Goal: Transaction & Acquisition: Purchase product/service

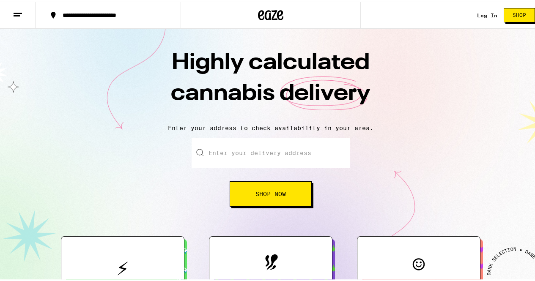
click at [485, 11] on div "Log In" at bounding box center [487, 13] width 20 height 5
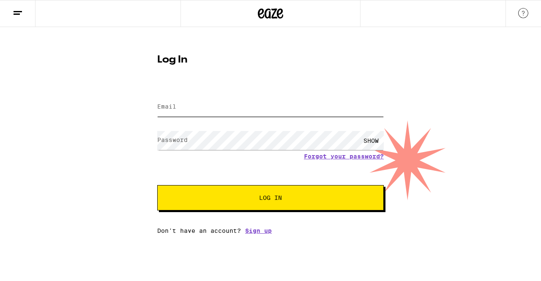
click at [321, 102] on input "Email" at bounding box center [270, 107] width 227 height 19
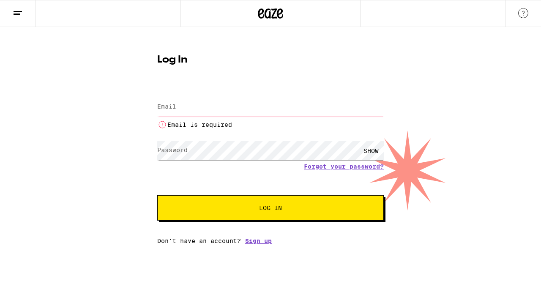
type input "[EMAIL_ADDRESS][DOMAIN_NAME]"
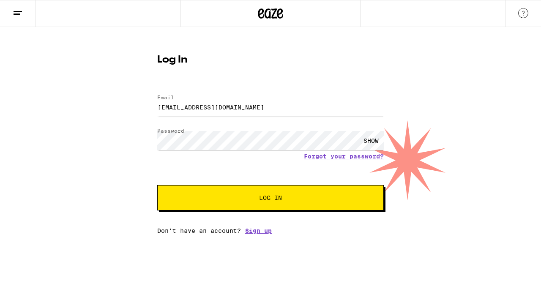
click at [375, 145] on div "SHOW" at bounding box center [371, 140] width 25 height 19
click at [157, 185] on button "Log In" at bounding box center [270, 197] width 227 height 25
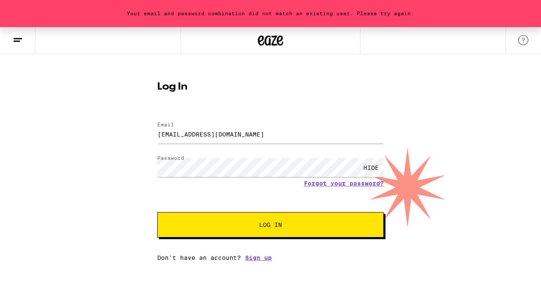
click at [298, 225] on span "Log In" at bounding box center [271, 225] width 158 height 6
click at [245, 186] on div "Forgot your password?" at bounding box center [270, 183] width 227 height 7
click at [157, 212] on button "Log In" at bounding box center [270, 224] width 227 height 25
click at [264, 219] on button "Log In" at bounding box center [270, 224] width 227 height 25
click at [157, 212] on button "Log In" at bounding box center [270, 224] width 227 height 25
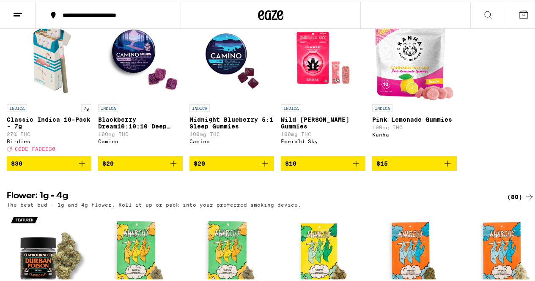
scroll to position [550, 0]
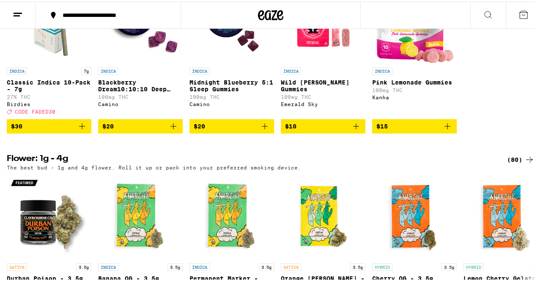
click at [83, 132] on button "$30" at bounding box center [49, 125] width 85 height 14
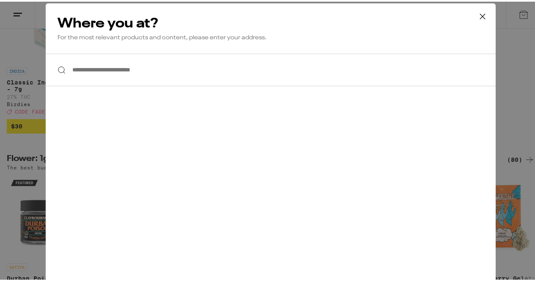
click at [137, 78] on input "**********" at bounding box center [271, 68] width 450 height 33
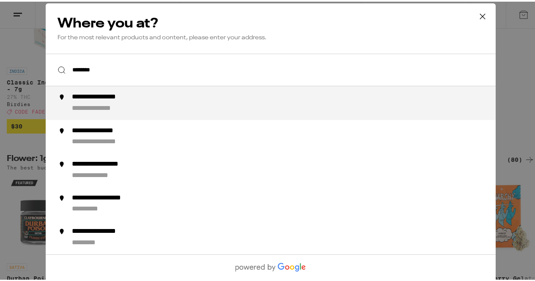
click at [138, 91] on li "**********" at bounding box center [271, 102] width 450 height 34
type input "**********"
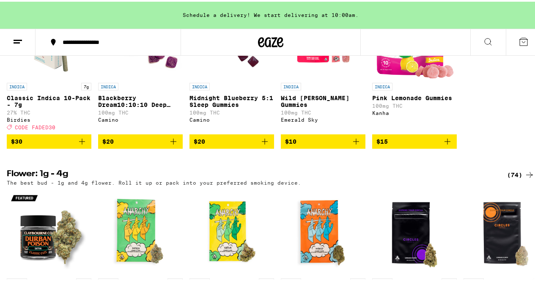
scroll to position [619, 0]
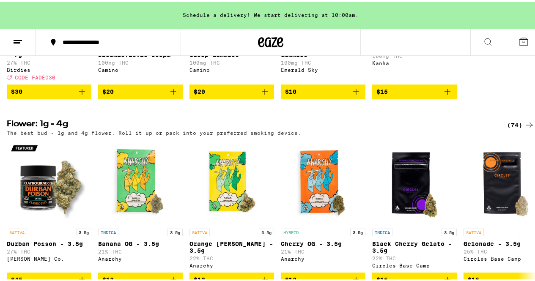
click at [81, 95] on icon "Add to bag" at bounding box center [82, 90] width 10 height 10
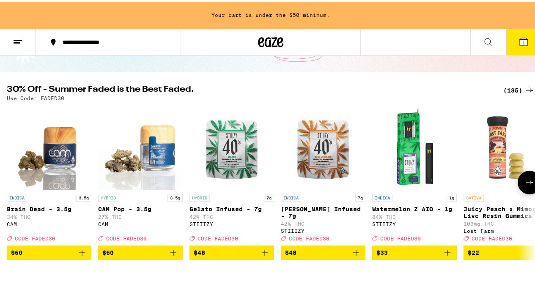
scroll to position [42, 0]
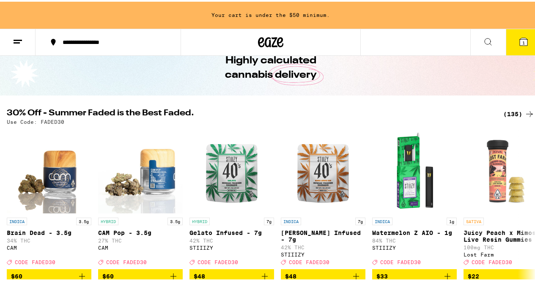
click at [509, 117] on div "(135)" at bounding box center [518, 112] width 31 height 10
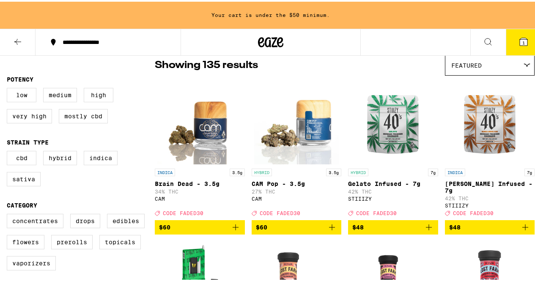
scroll to position [85, 0]
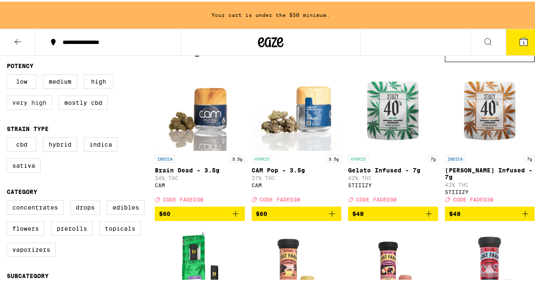
click at [31, 108] on label "Very High" at bounding box center [29, 101] width 45 height 14
click at [9, 74] on input "Very High" at bounding box center [8, 74] width 0 height 0
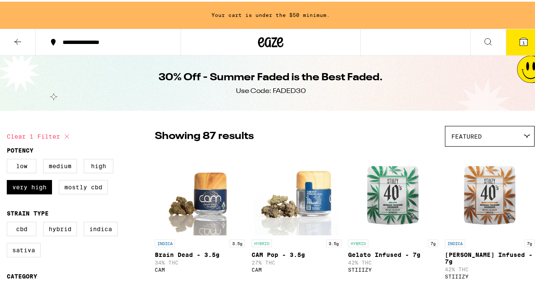
click at [463, 138] on span "Featured" at bounding box center [466, 135] width 30 height 7
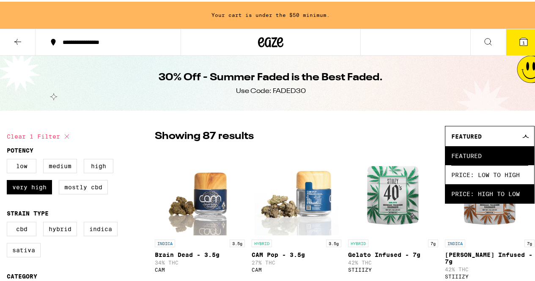
click at [468, 191] on span "Price: High to Low" at bounding box center [489, 192] width 77 height 19
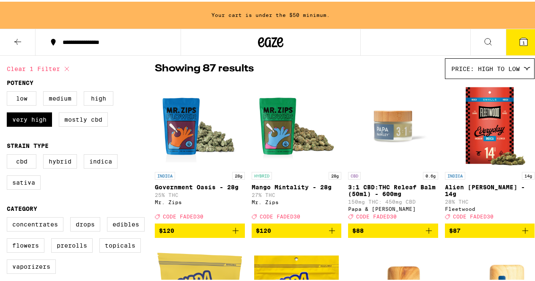
scroll to position [85, 0]
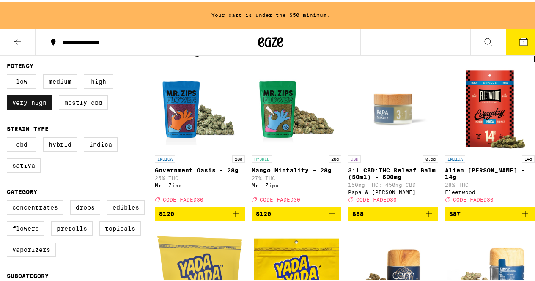
click at [33, 104] on label "Very High" at bounding box center [29, 101] width 45 height 14
click at [9, 74] on input "Very High" at bounding box center [8, 74] width 0 height 0
checkbox input "false"
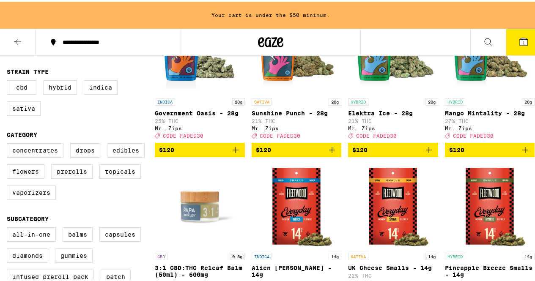
scroll to position [169, 0]
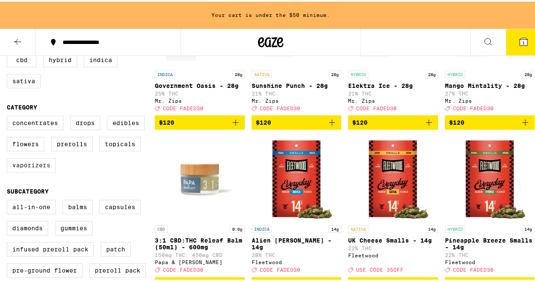
click at [42, 171] on label "Vaporizers" at bounding box center [31, 163] width 49 height 14
click at [9, 116] on input "Vaporizers" at bounding box center [8, 115] width 0 height 0
checkbox input "true"
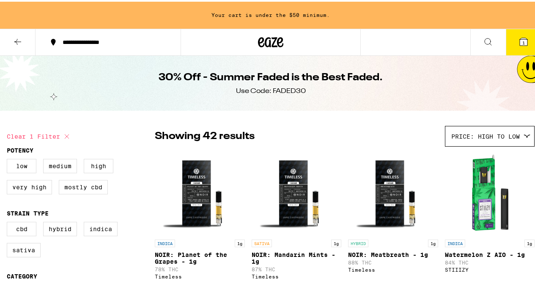
click at [477, 131] on div "Price: High to Low" at bounding box center [489, 135] width 89 height 20
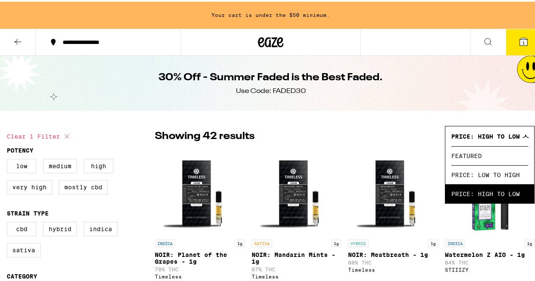
click at [477, 131] on div "Price: High to Low" at bounding box center [489, 135] width 89 height 20
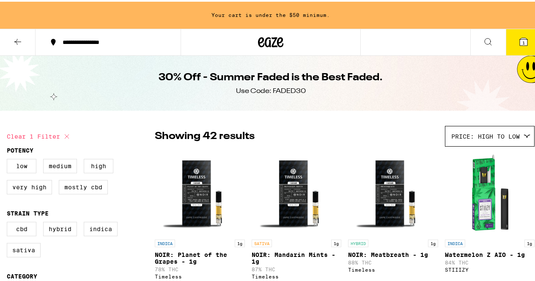
click at [19, 37] on icon at bounding box center [18, 40] width 10 height 10
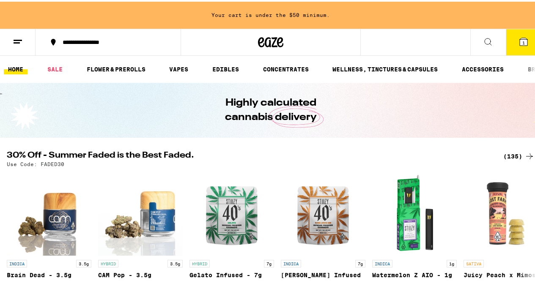
click at [68, 70] on li "SALE" at bounding box center [58, 68] width 31 height 10
click at [56, 70] on link "SALE" at bounding box center [55, 68] width 24 height 10
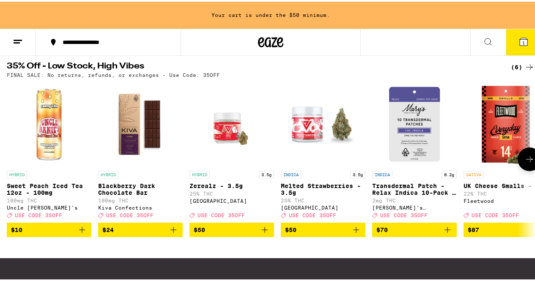
scroll to position [280, 0]
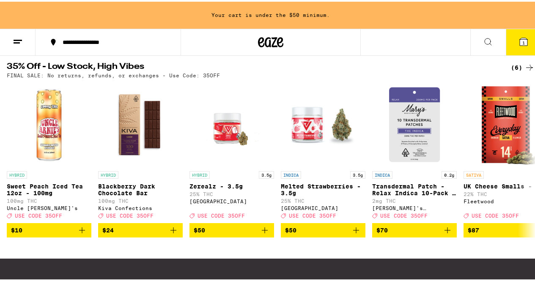
click at [527, 71] on icon at bounding box center [529, 66] width 10 height 10
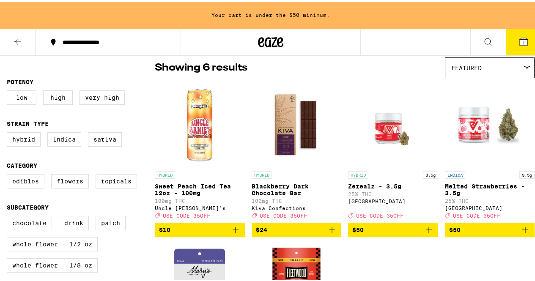
scroll to position [85, 0]
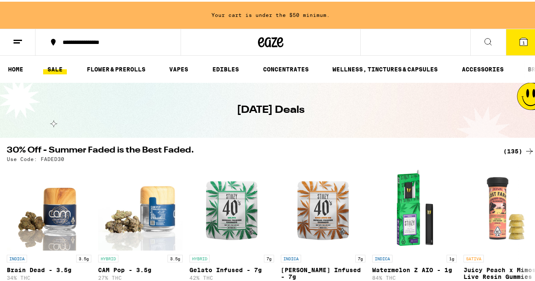
click at [517, 148] on div "(135)" at bounding box center [518, 150] width 31 height 10
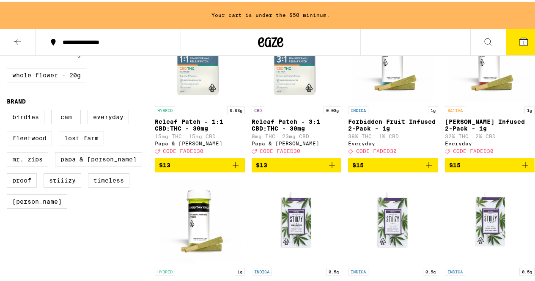
scroll to position [592, 0]
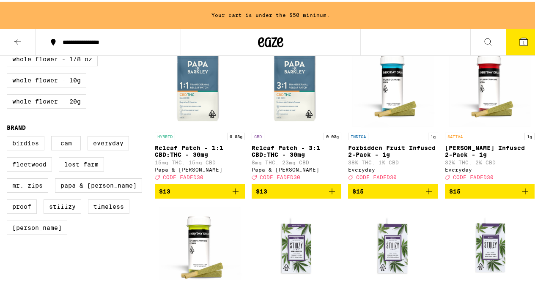
click at [15, 149] on label "Birdies" at bounding box center [26, 141] width 38 height 14
click at [9, 136] on input "Birdies" at bounding box center [8, 136] width 0 height 0
checkbox input "true"
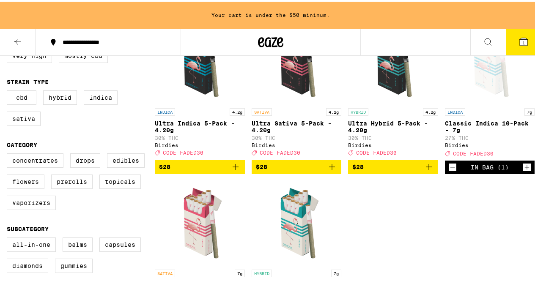
scroll to position [88, 0]
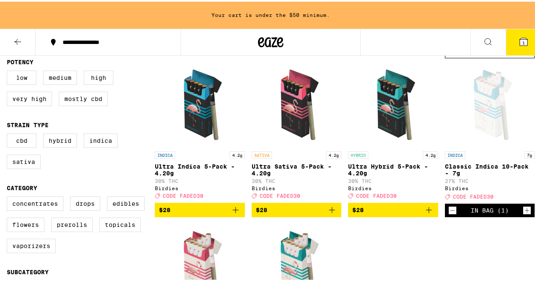
click at [238, 214] on icon "Add to bag" at bounding box center [235, 208] width 10 height 10
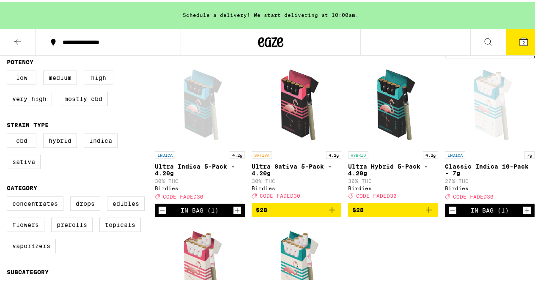
click at [517, 45] on button "2" at bounding box center [524, 40] width 36 height 26
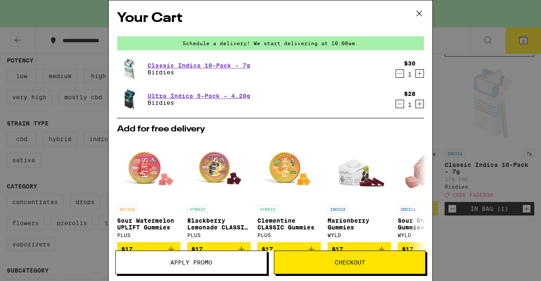
click at [189, 261] on span "Apply Promo" at bounding box center [191, 263] width 42 height 6
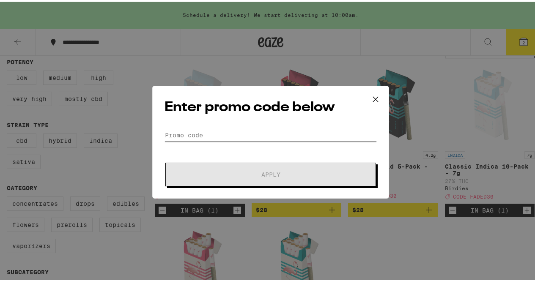
click at [233, 137] on input "Promo Code" at bounding box center [271, 133] width 212 height 13
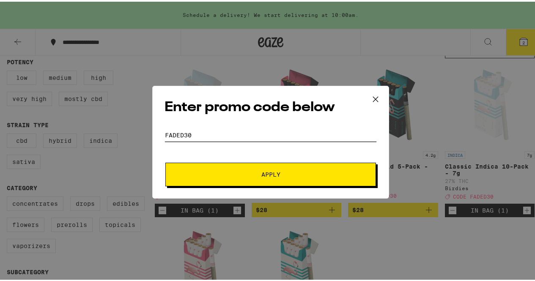
type input "faded30"
click at [165, 161] on button "Apply" at bounding box center [270, 173] width 211 height 24
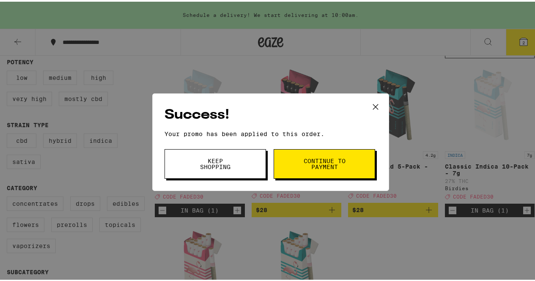
click at [290, 155] on button "Continue to payment" at bounding box center [324, 163] width 101 height 30
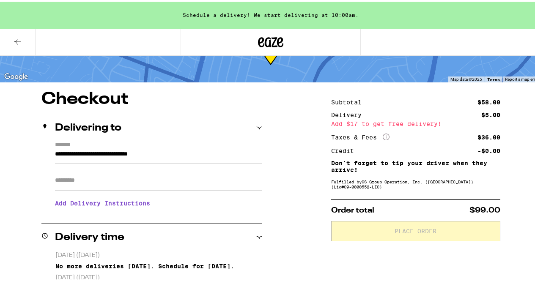
scroll to position [42, 0]
